Goal: Complete application form: Complete application form

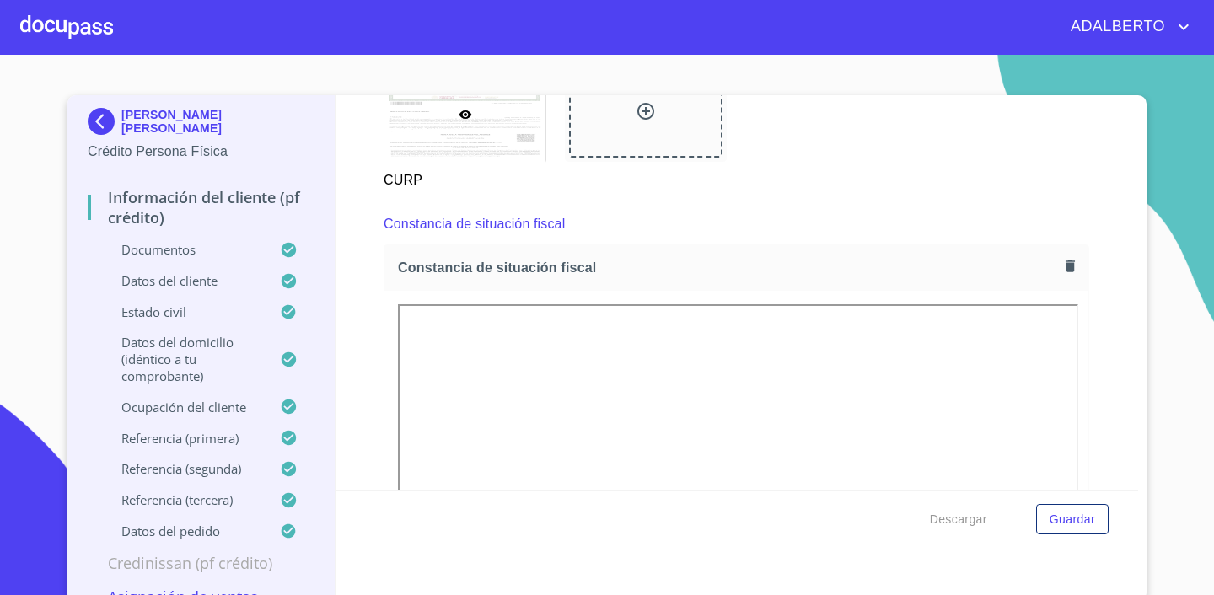
scroll to position [4529, 0]
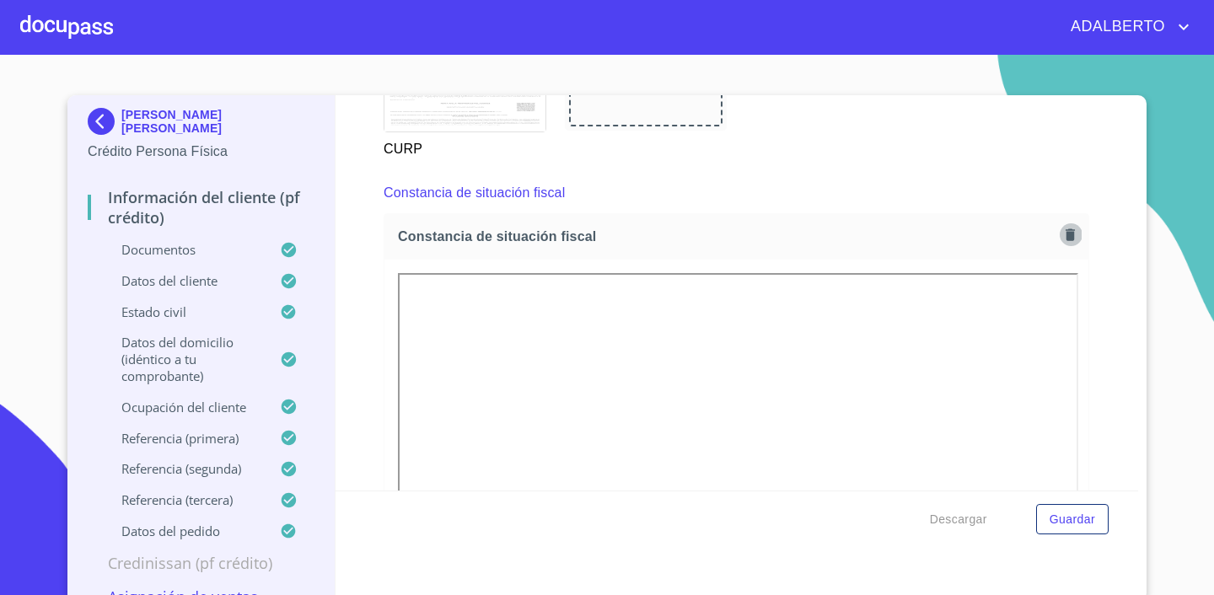
click at [1073, 237] on icon "button" at bounding box center [1069, 234] width 9 height 12
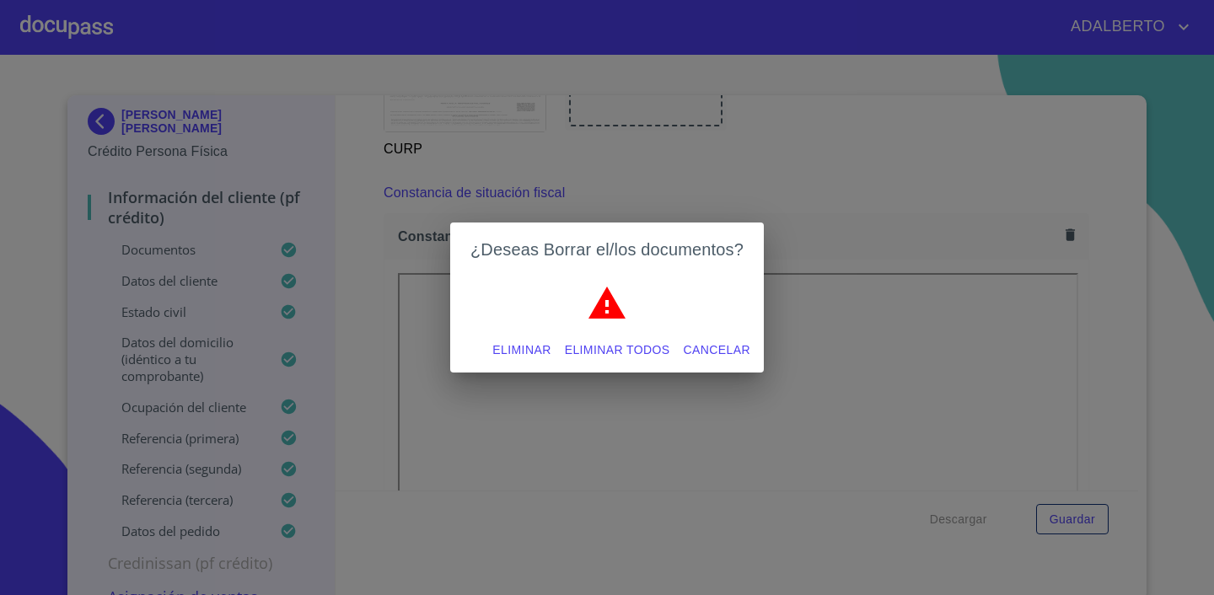
click at [517, 351] on span "Eliminar" at bounding box center [521, 350] width 58 height 21
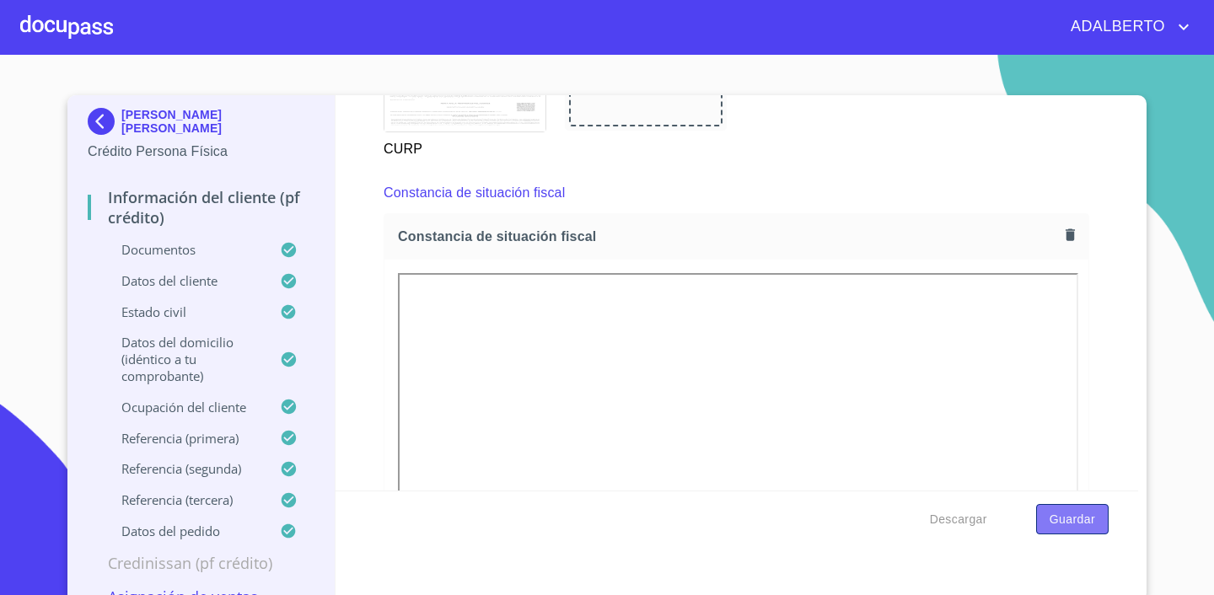
click at [1076, 521] on span "Guardar" at bounding box center [1072, 519] width 46 height 21
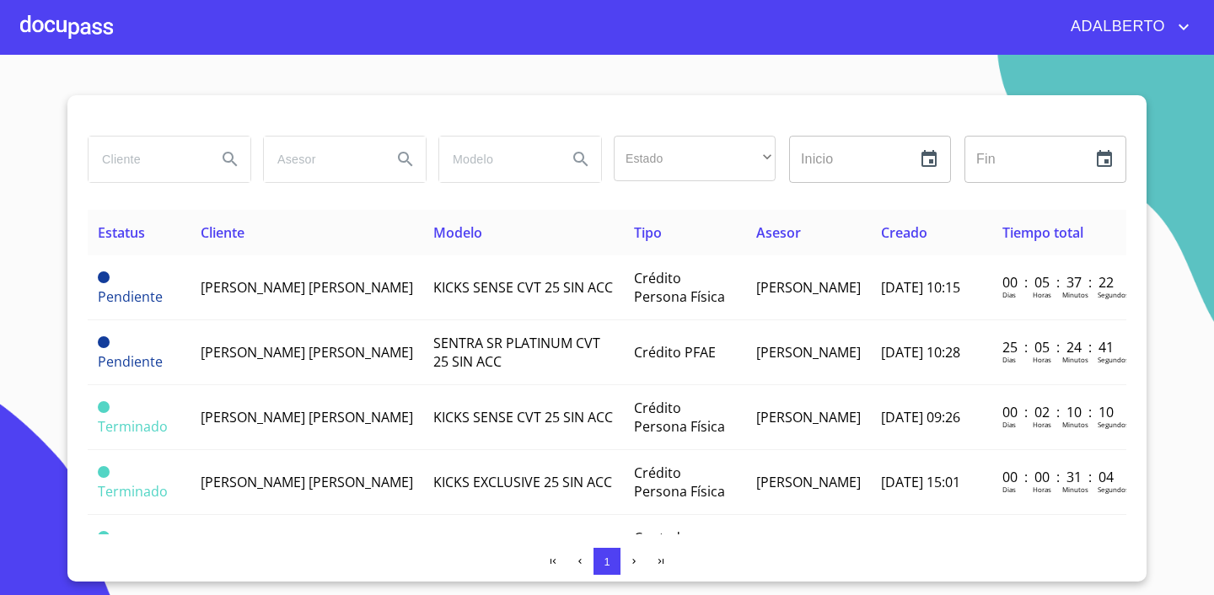
click at [80, 22] on div at bounding box center [66, 27] width 93 height 54
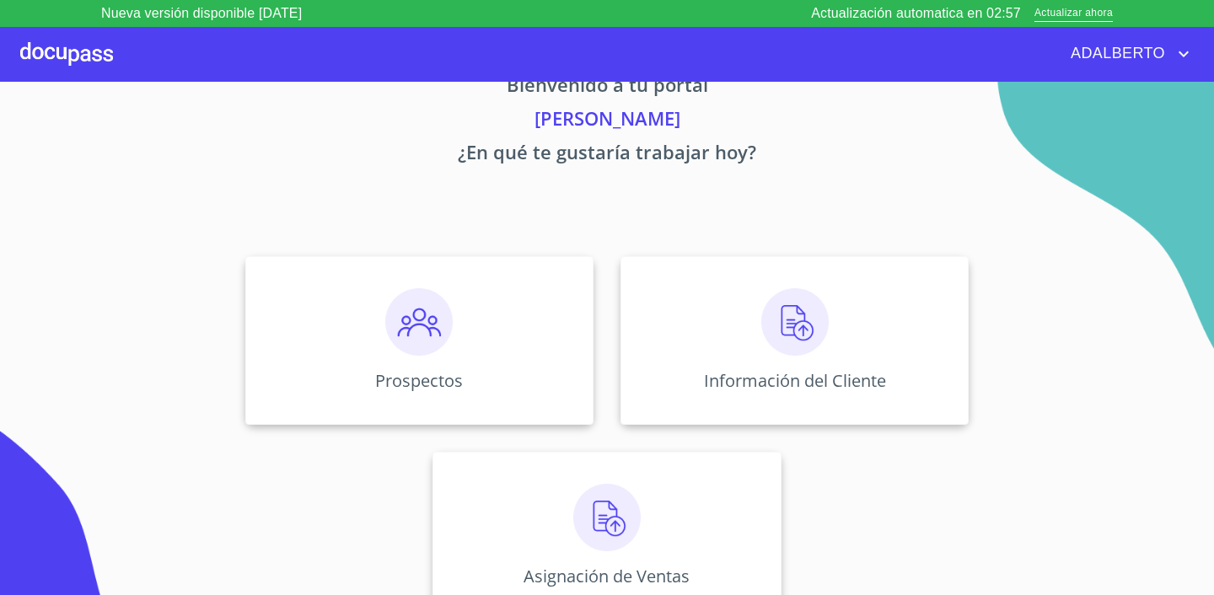
scroll to position [56, 0]
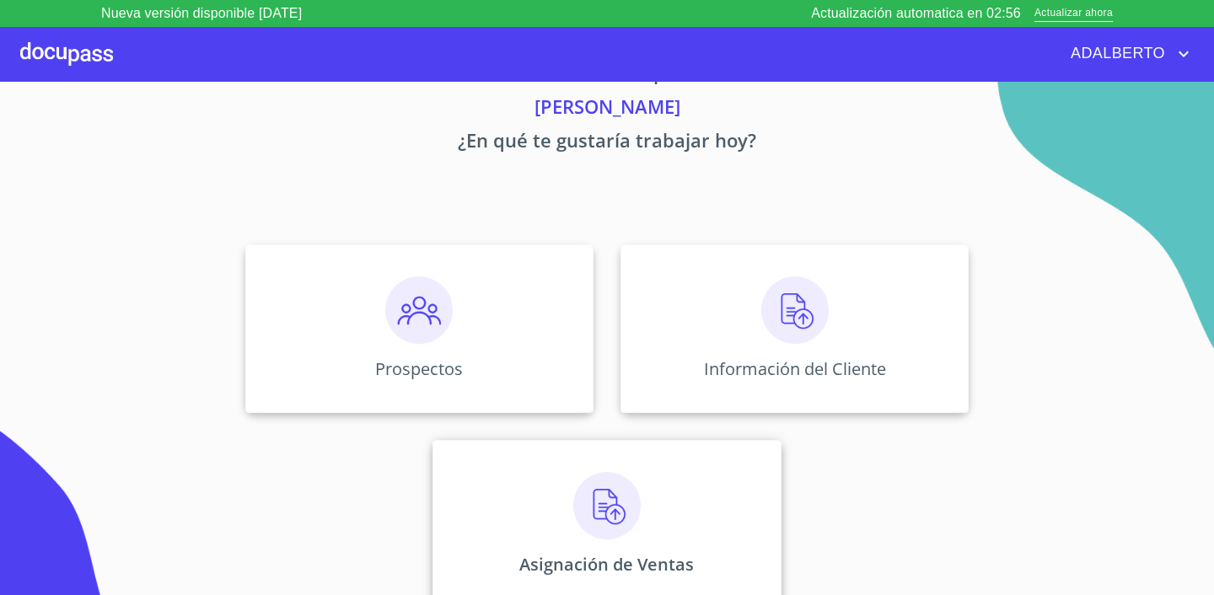
click at [587, 495] on img at bounding box center [606, 505] width 67 height 67
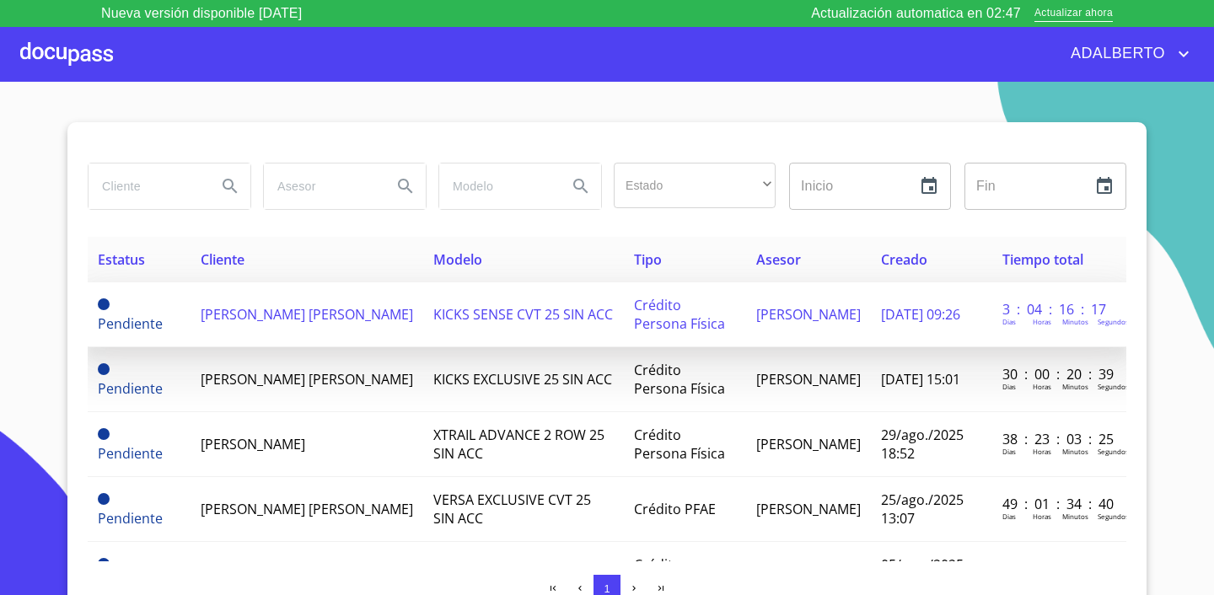
click at [259, 305] on span "[PERSON_NAME] [PERSON_NAME]" at bounding box center [307, 314] width 212 height 19
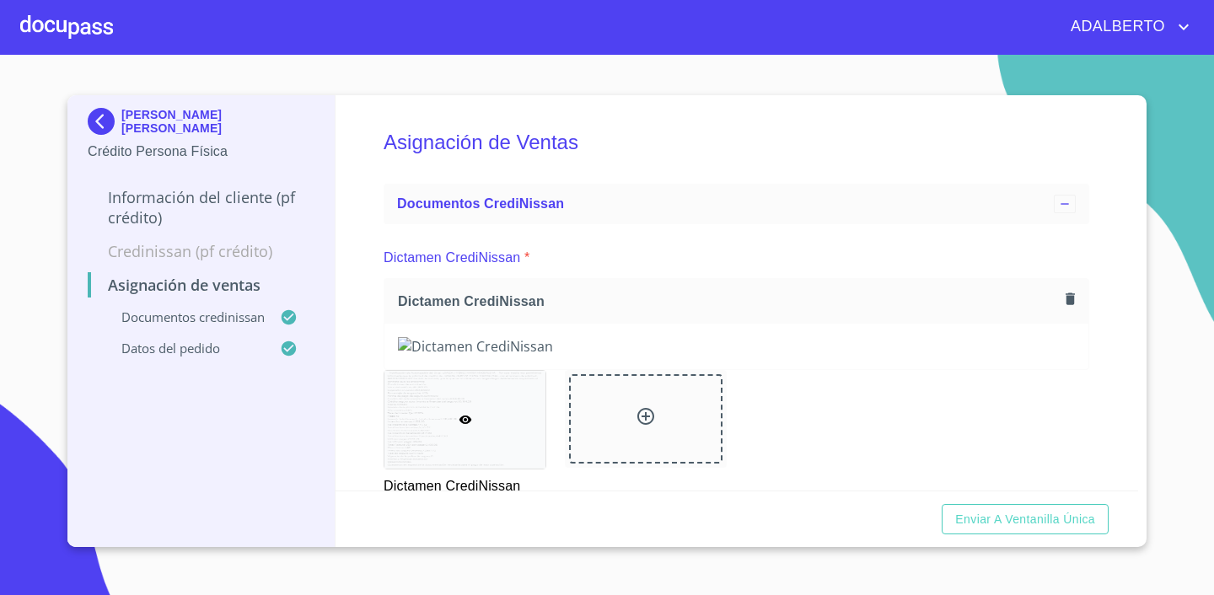
click at [239, 199] on p "Información del cliente (PF crédito)" at bounding box center [201, 207] width 227 height 40
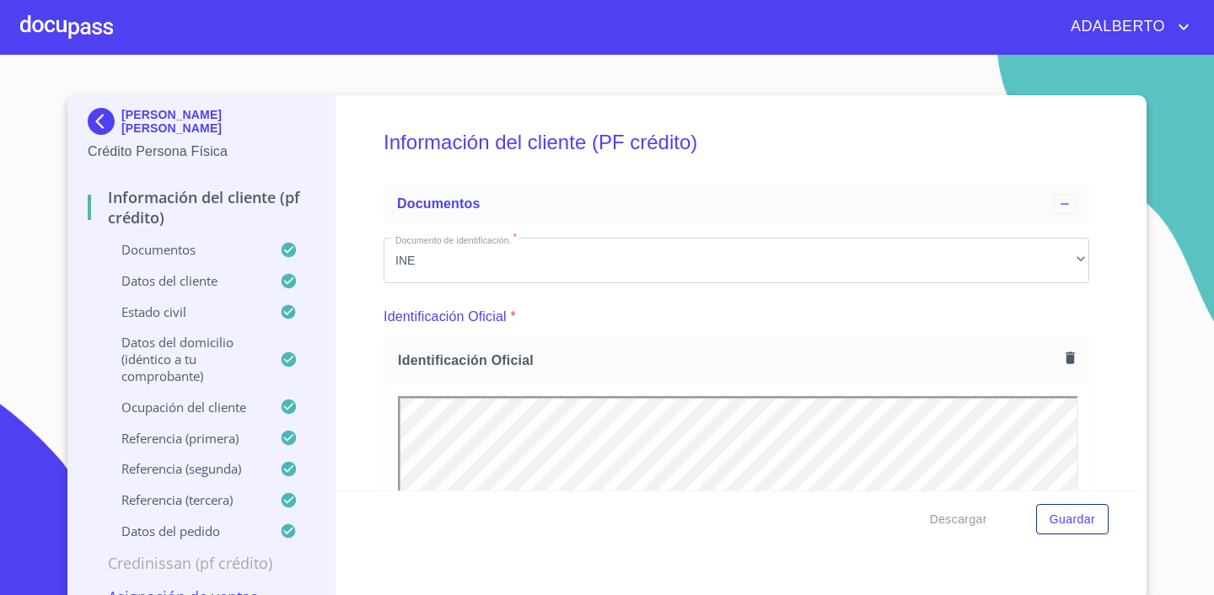
click at [45, 24] on div at bounding box center [66, 27] width 93 height 54
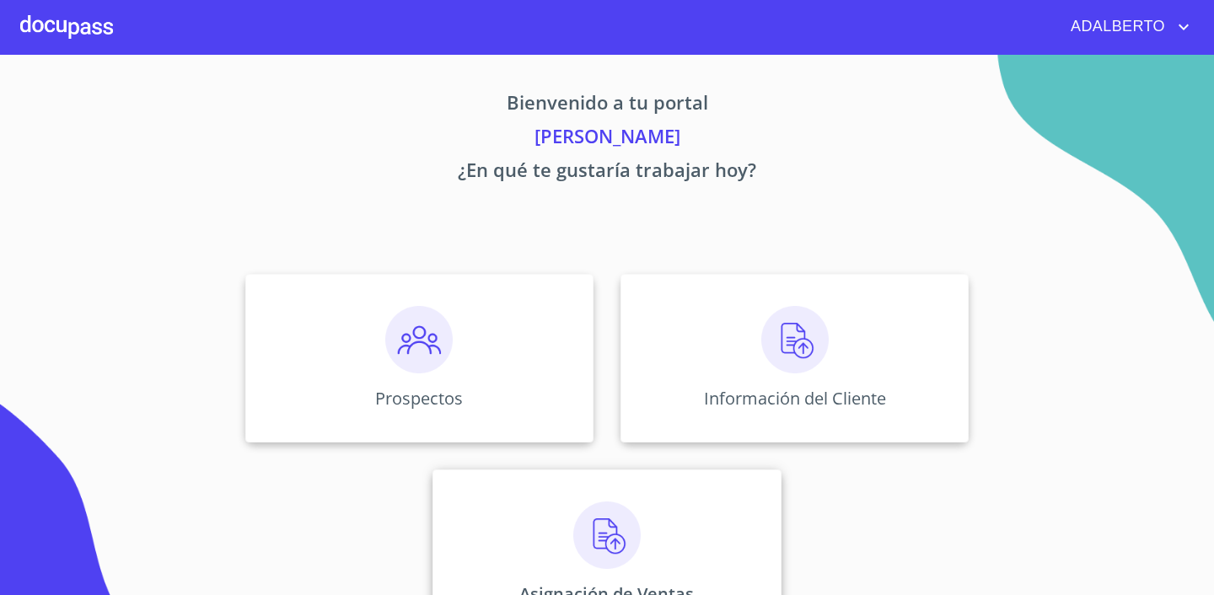
click at [560, 515] on div "Asignación de Ventas" at bounding box center [606, 553] width 348 height 169
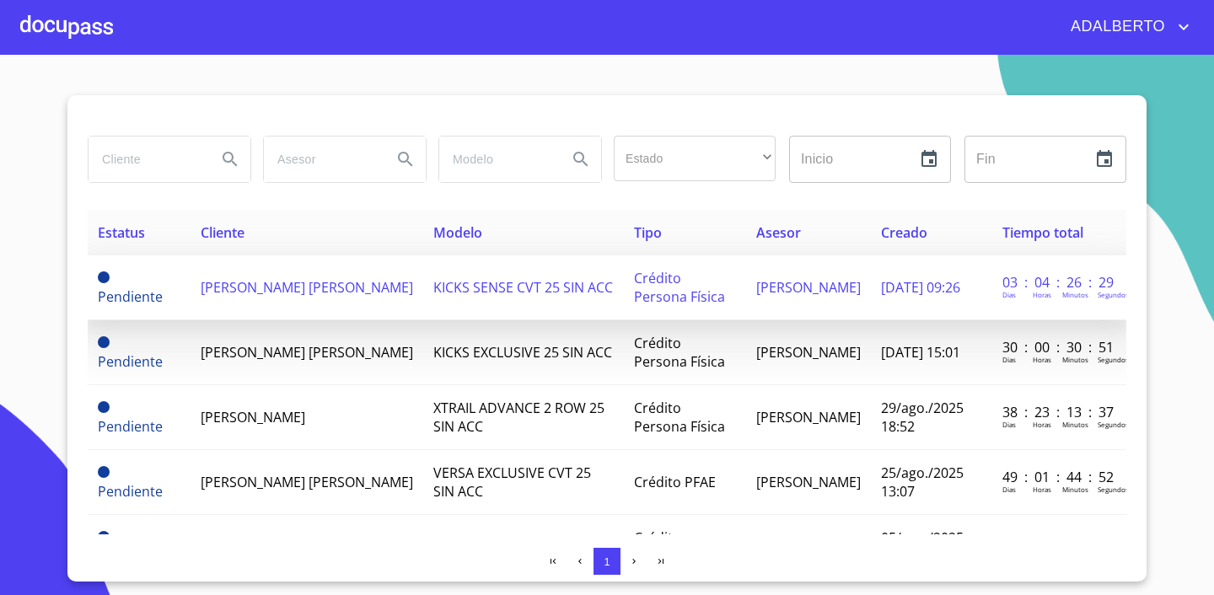
click at [317, 294] on td "[PERSON_NAME] [PERSON_NAME]" at bounding box center [306, 287] width 233 height 65
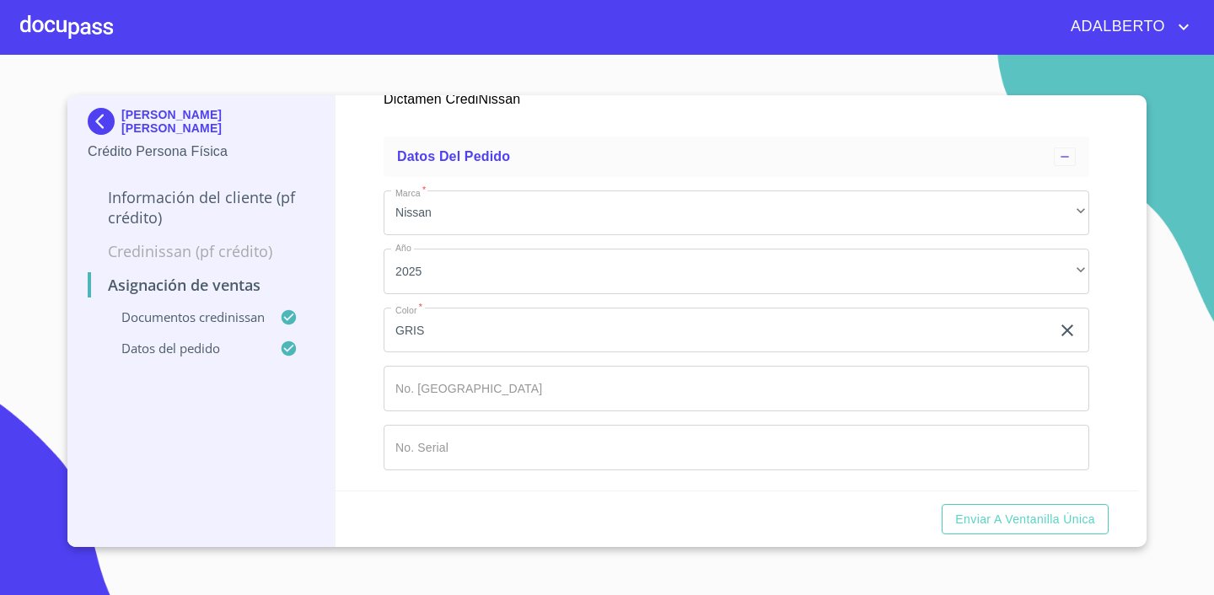
scroll to position [1040, 0]
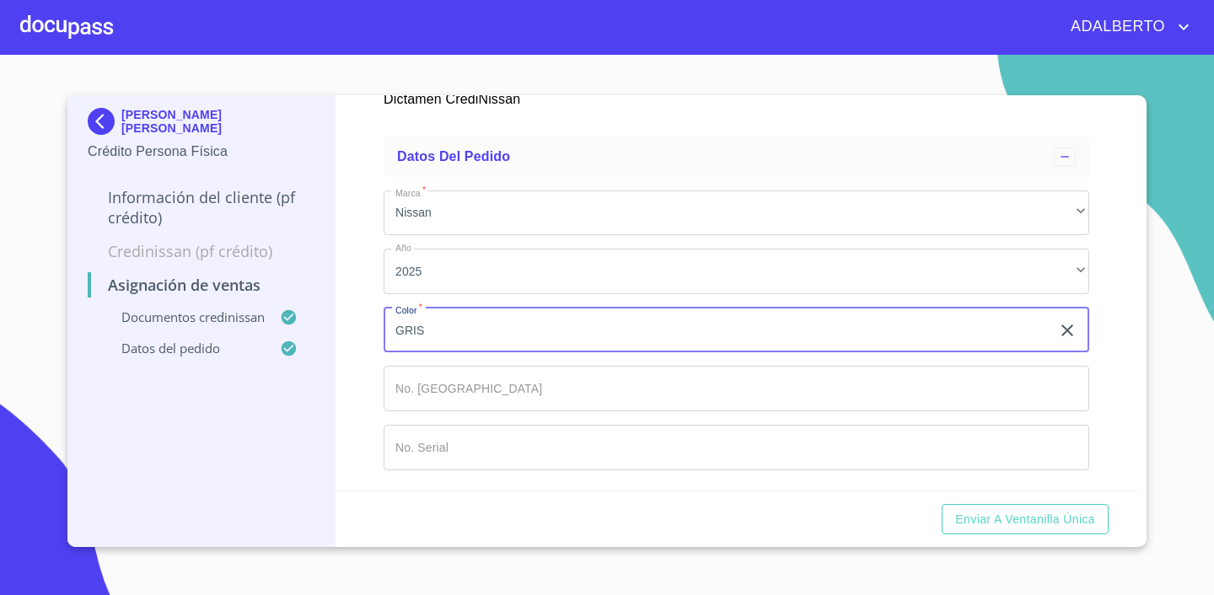
click at [628, 349] on input "GRIS" at bounding box center [716, 331] width 667 height 46
type input "G"
type input "AZUL"
click at [480, 387] on input "Marca   *" at bounding box center [735, 389] width 705 height 46
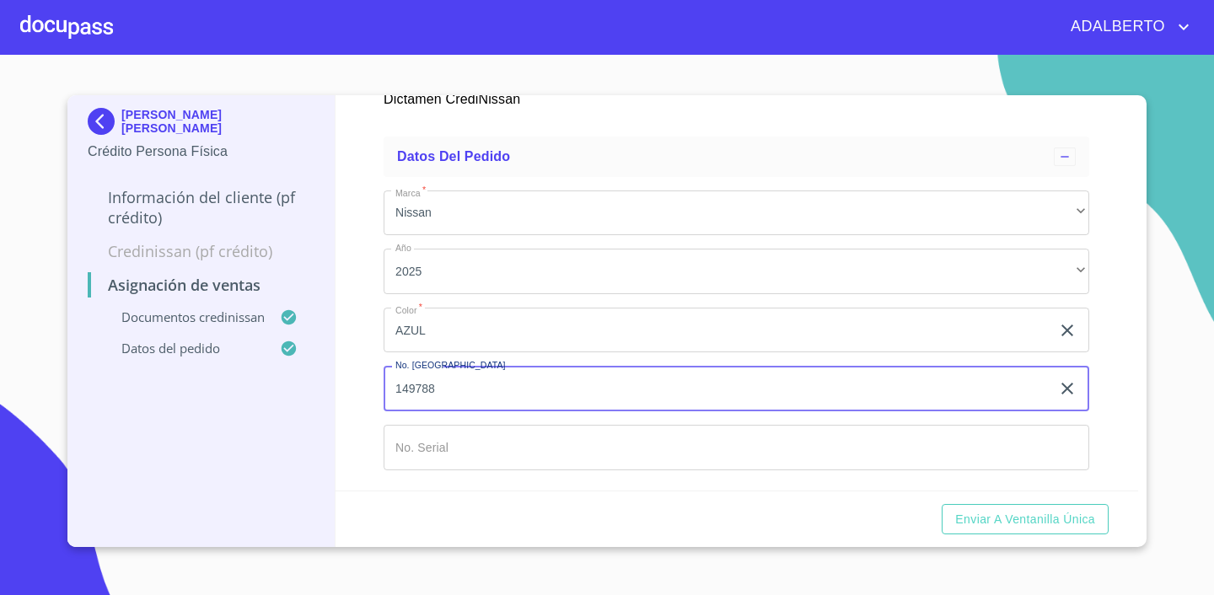
type input "149788"
click at [483, 455] on input "Marca   *" at bounding box center [735, 448] width 705 height 46
